Goal: Transaction & Acquisition: Download file/media

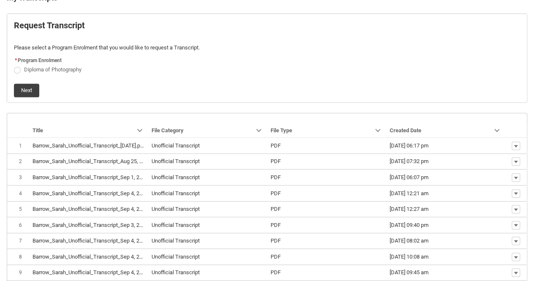
scroll to position [242, 0]
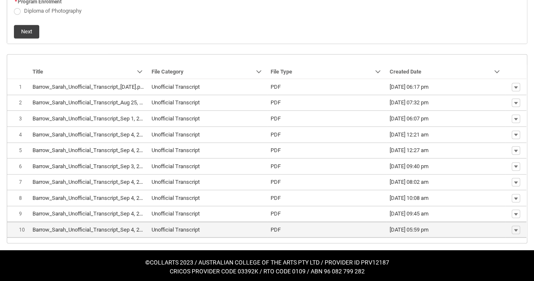
click at [79, 226] on lightning-base-formatted-text "Barrow_Sarah_Unofficial_Transcript_Sep 4, 2025.pdf" at bounding box center [95, 229] width 125 height 6
click at [514, 228] on lightning-primitive-icon "button" at bounding box center [516, 230] width 5 height 6
click at [505, 215] on span "Download" at bounding box center [496, 214] width 23 height 8
